Goal: Navigation & Orientation: Find specific page/section

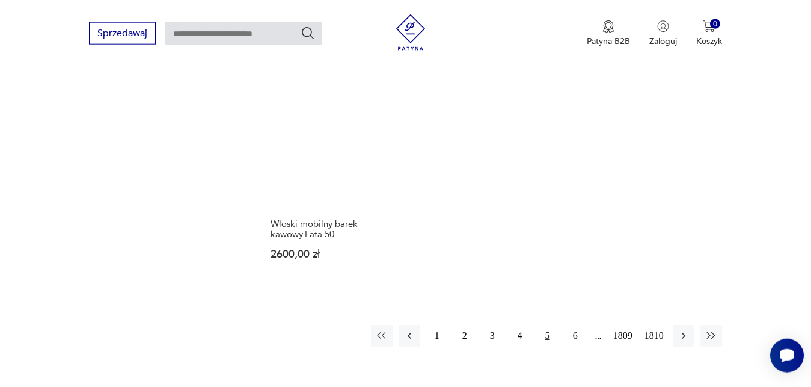
scroll to position [1557, 0]
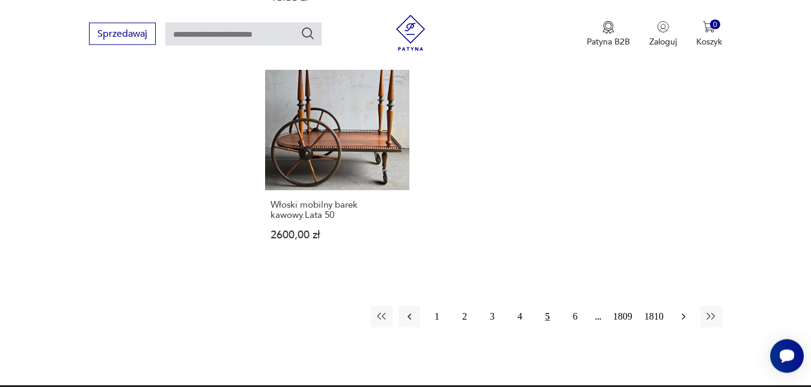
click at [684, 313] on icon "button" at bounding box center [683, 316] width 4 height 7
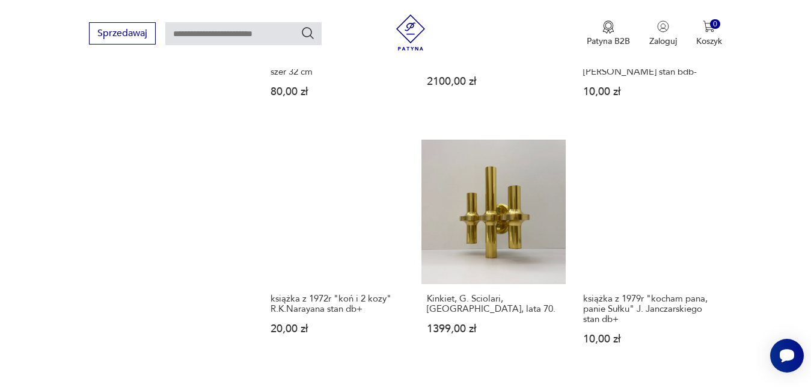
scroll to position [994, 0]
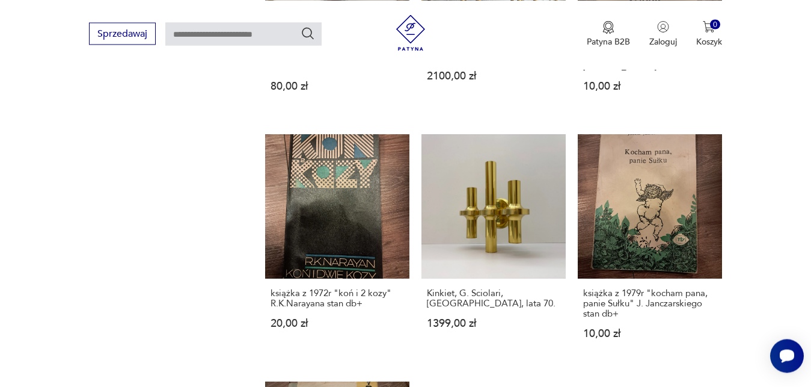
drag, startPoint x: 818, startPoint y: 381, endPoint x: 686, endPoint y: 256, distance: 181.6
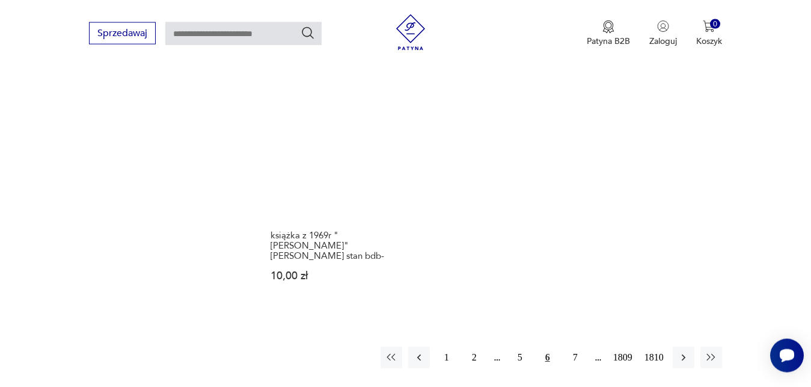
scroll to position [1577, 0]
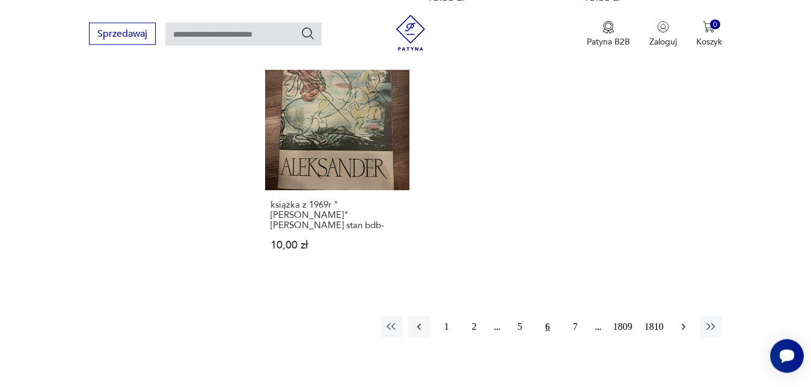
click at [682, 320] on icon "button" at bounding box center [684, 326] width 12 height 12
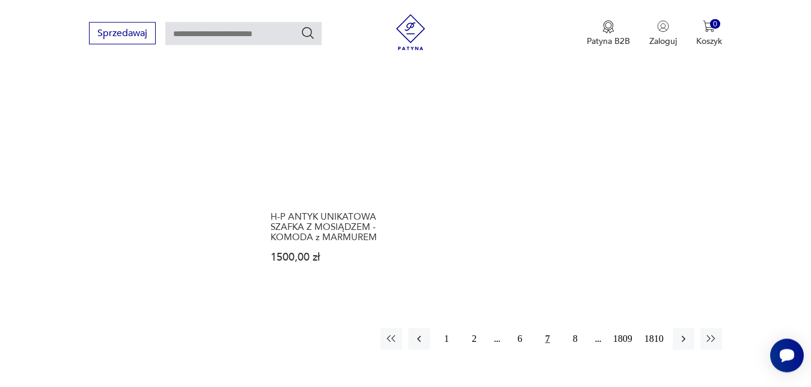
scroll to position [1587, 0]
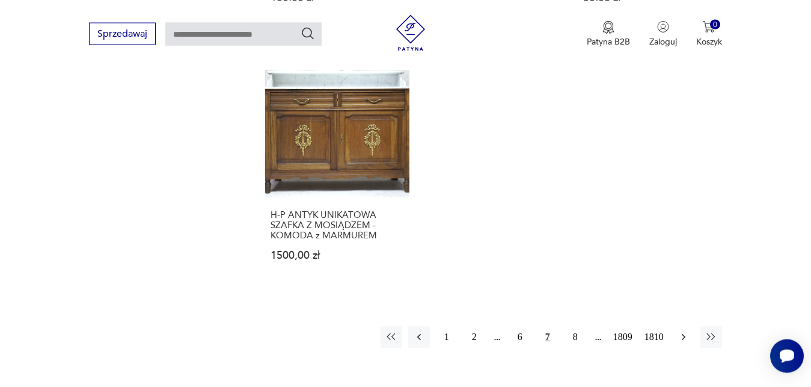
click at [685, 331] on icon "button" at bounding box center [684, 337] width 12 height 12
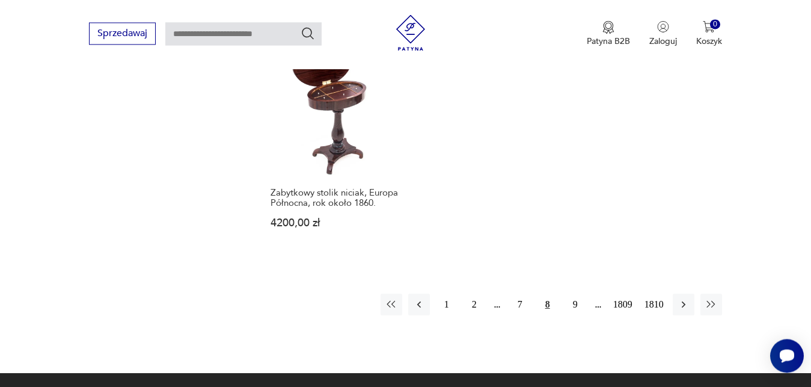
scroll to position [1577, 0]
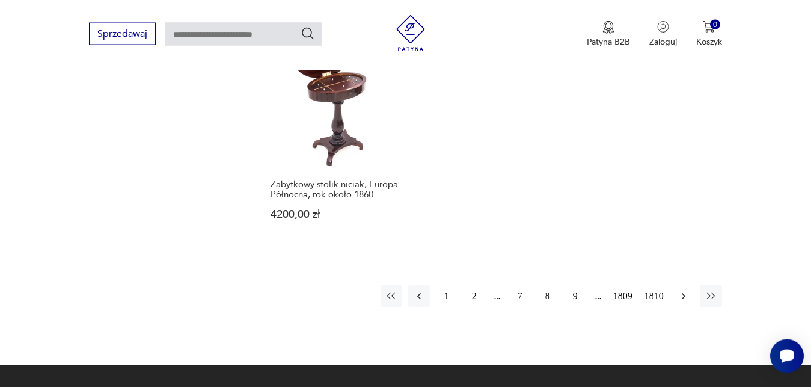
click at [682, 290] on icon "button" at bounding box center [684, 296] width 12 height 12
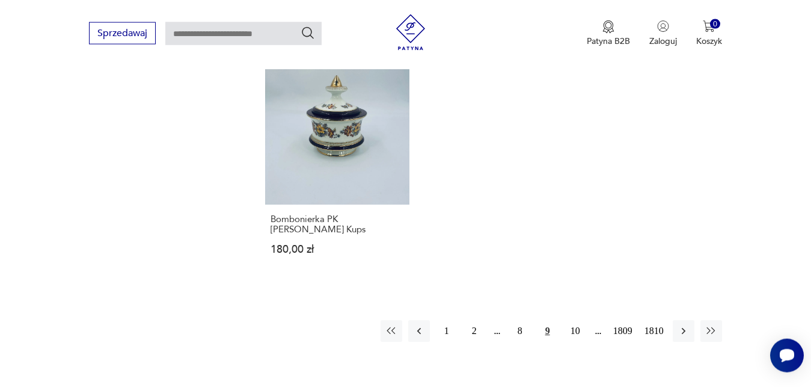
scroll to position [1536, 0]
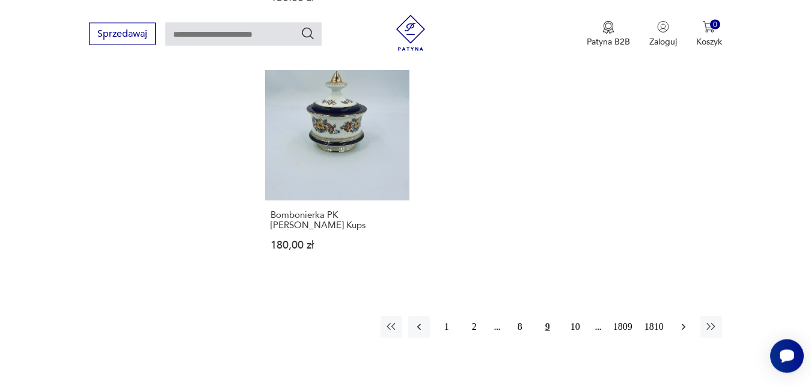
click at [685, 323] on icon "button" at bounding box center [683, 326] width 4 height 7
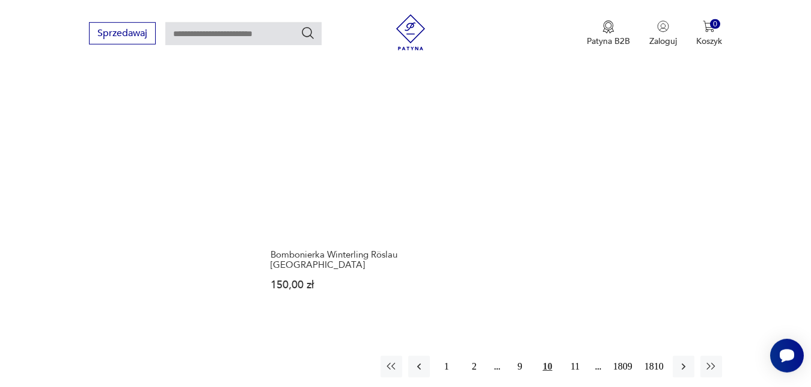
scroll to position [1485, 0]
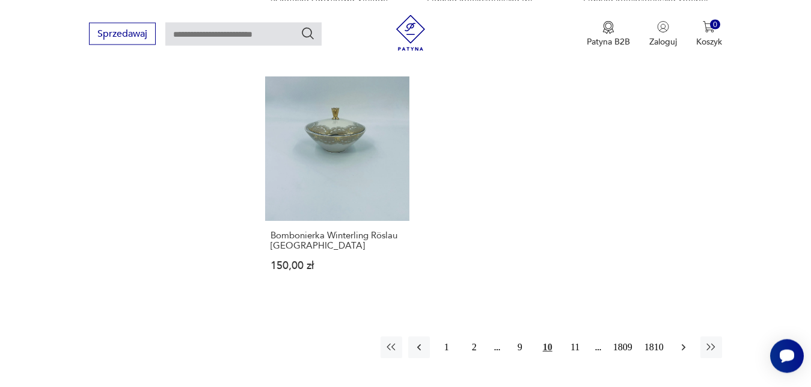
click at [682, 346] on icon "button" at bounding box center [684, 347] width 12 height 12
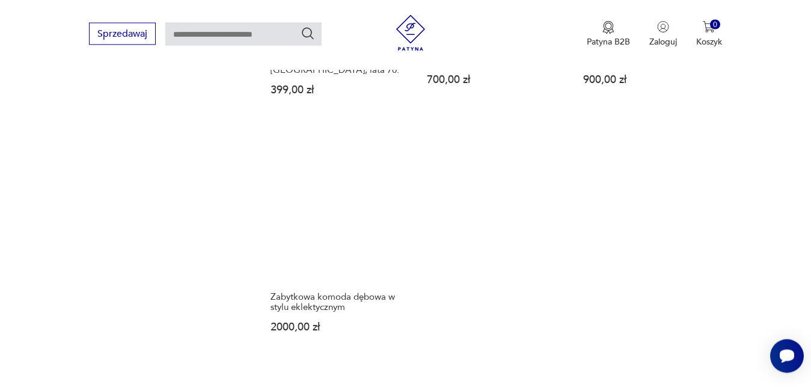
scroll to position [1495, 0]
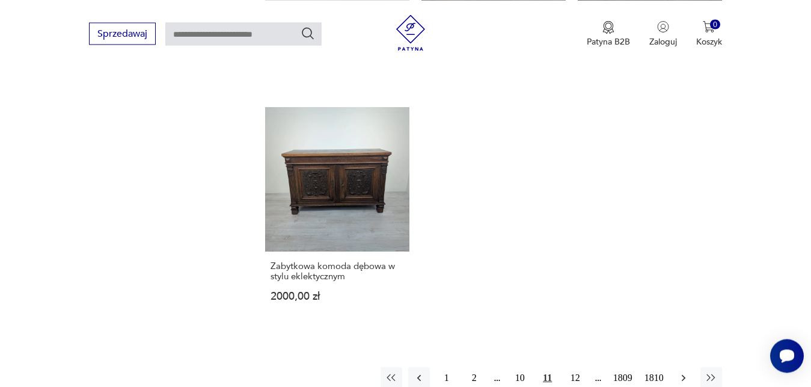
click at [682, 372] on icon "button" at bounding box center [684, 378] width 12 height 12
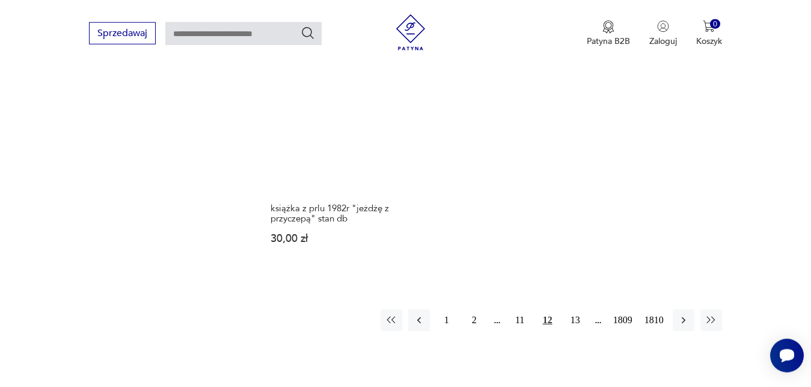
scroll to position [1638, 0]
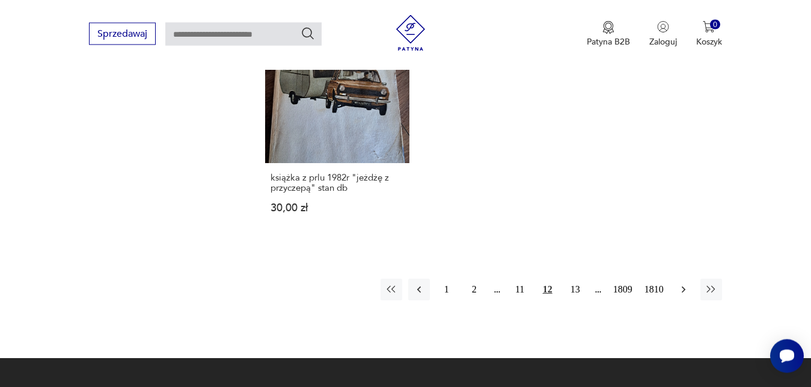
click at [683, 283] on icon "button" at bounding box center [684, 289] width 12 height 12
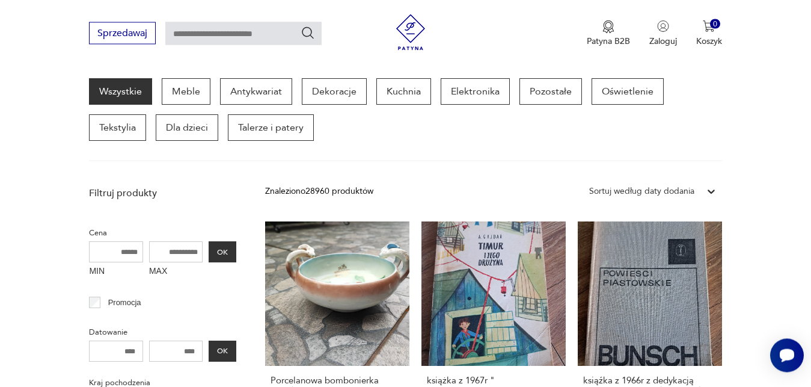
scroll to position [156, 0]
